Goal: Information Seeking & Learning: Learn about a topic

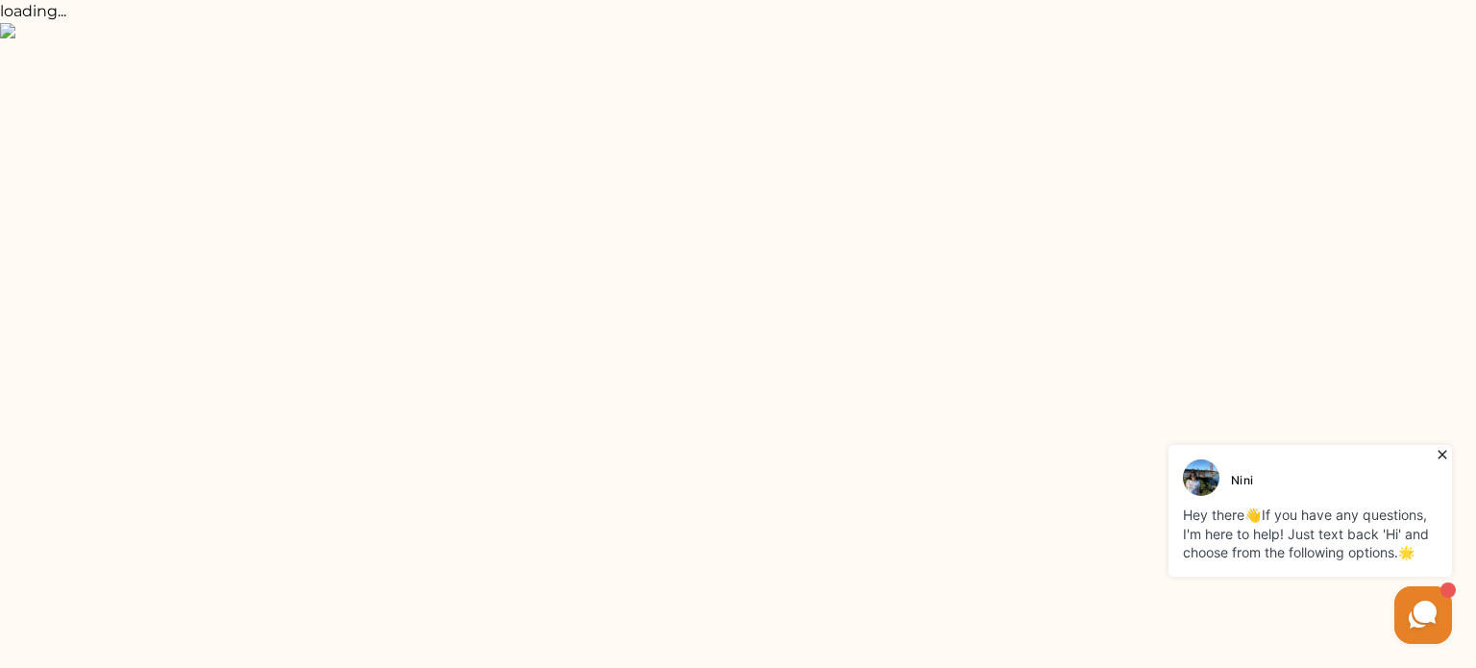
click at [1441, 454] on icon at bounding box center [1441, 455] width 9 height 9
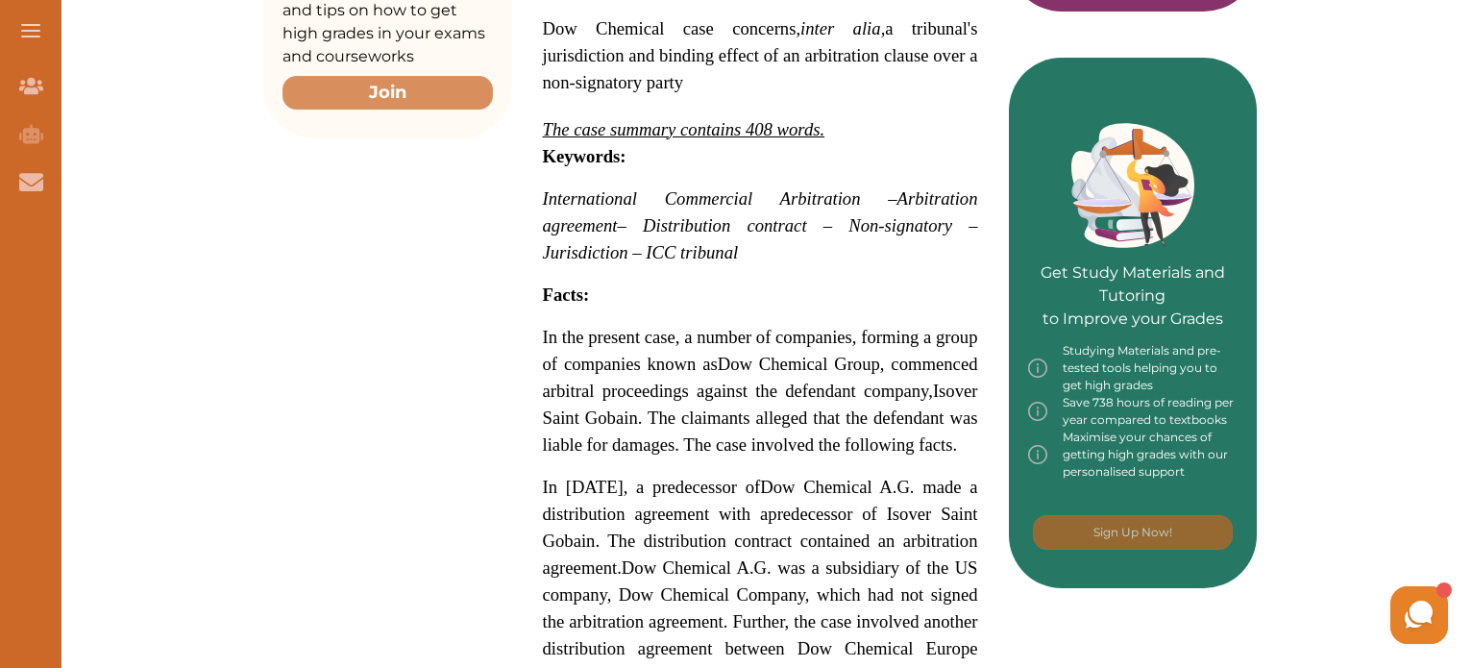
scroll to position [748, 0]
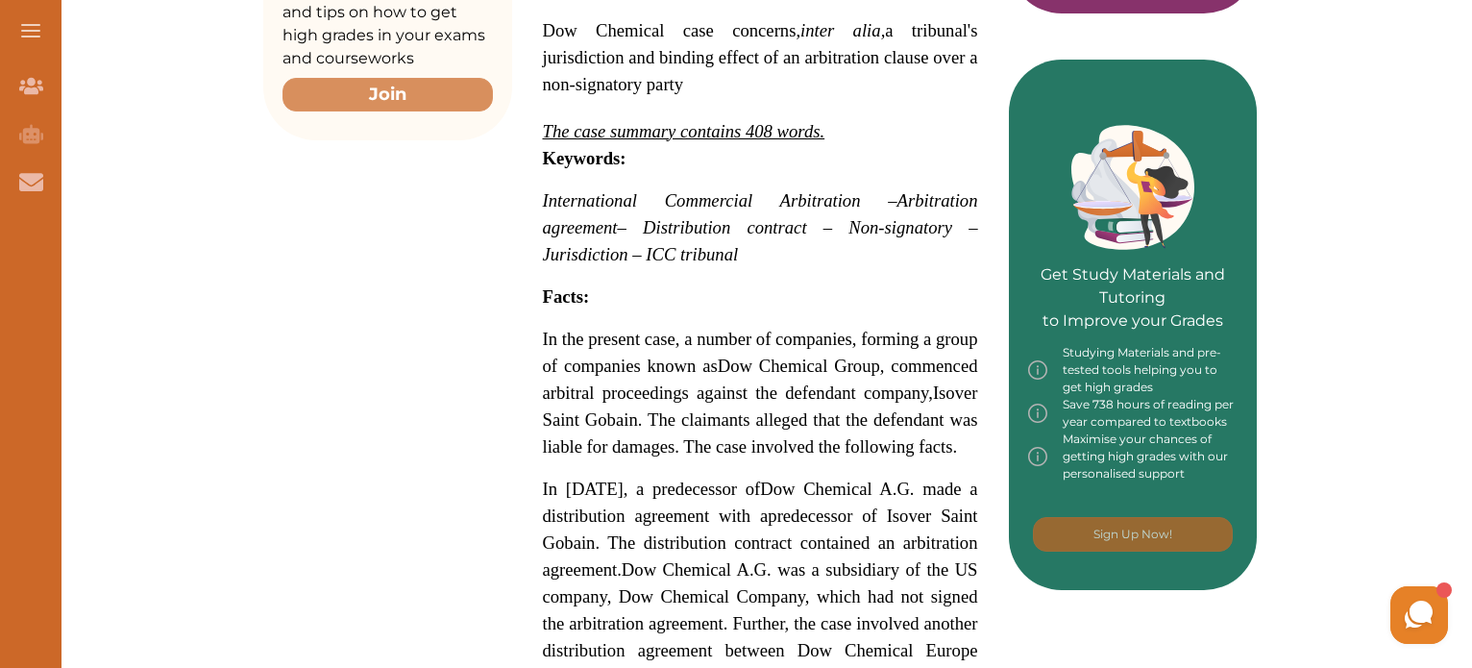
drag, startPoint x: 543, startPoint y: 297, endPoint x: 635, endPoint y: 397, distance: 136.0
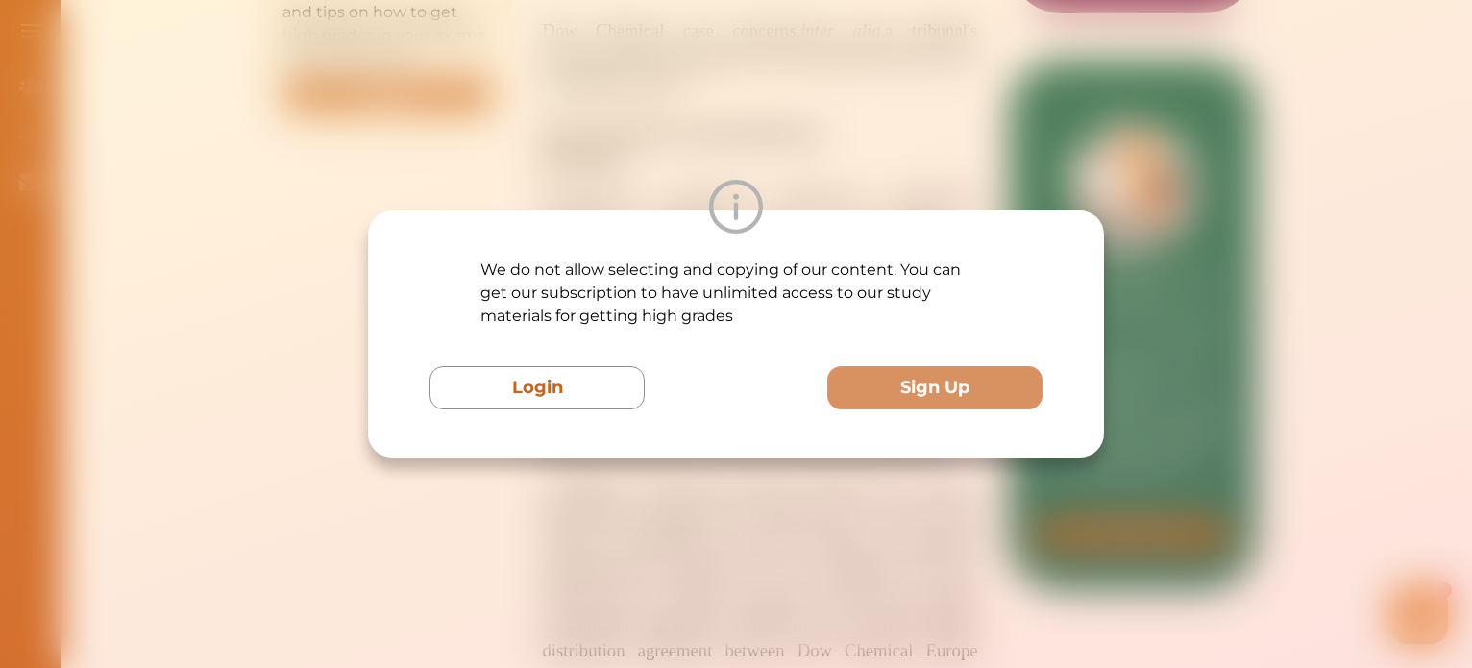
click at [740, 562] on div "We do not allow selecting and copying of our content. You can get our subscript…" at bounding box center [736, 334] width 1472 height 668
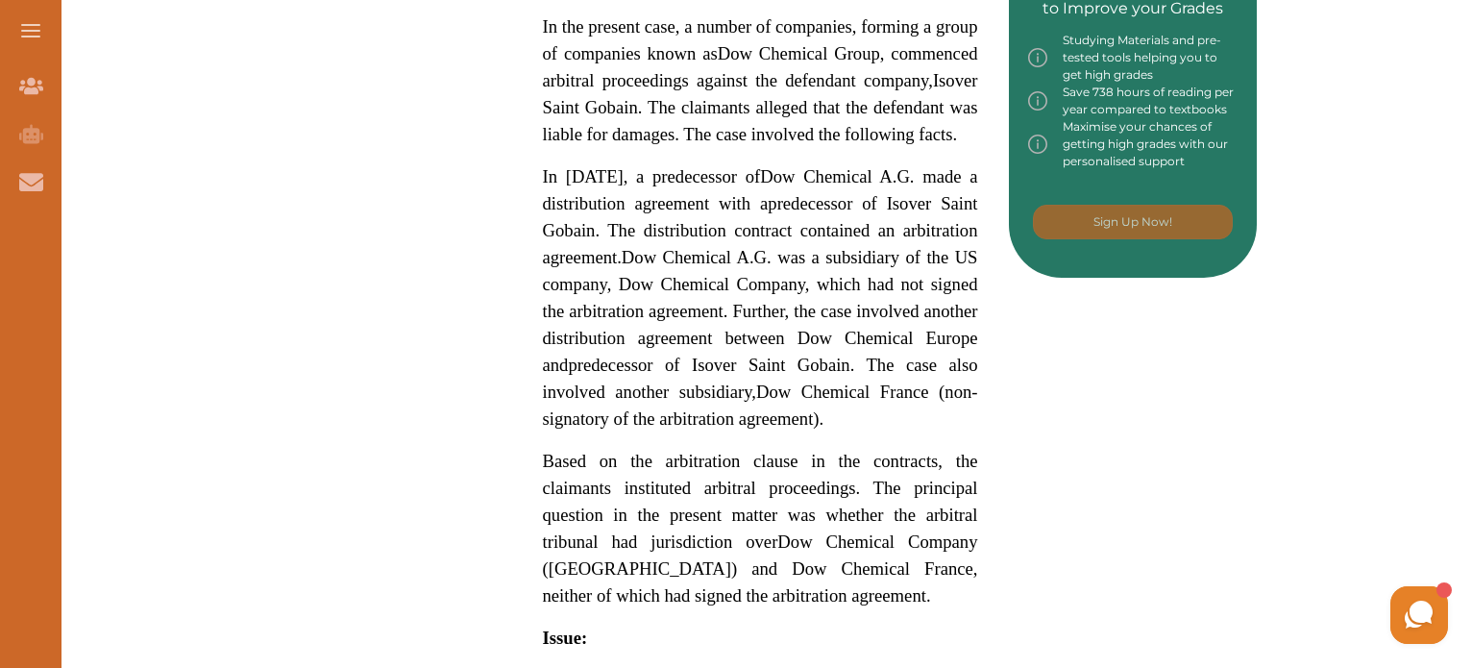
scroll to position [1061, 0]
